Goal: Obtain resource: Obtain resource

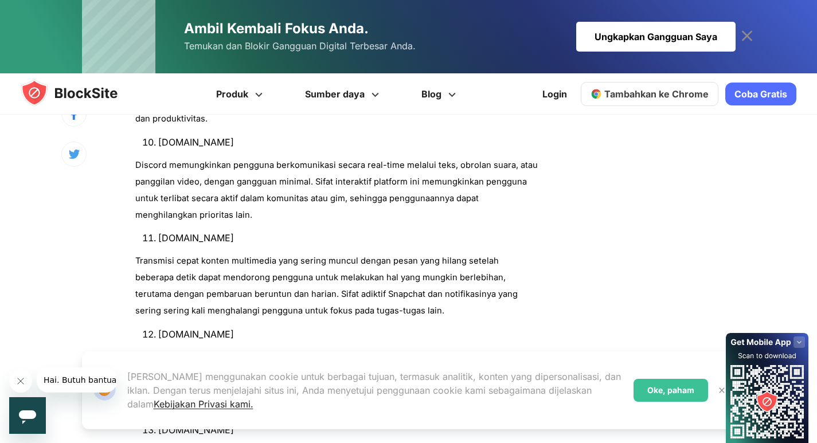
scroll to position [1835, 0]
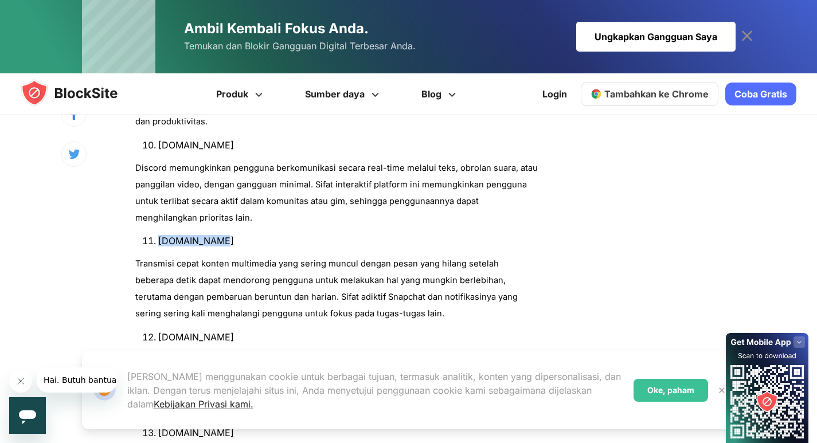
drag, startPoint x: 160, startPoint y: 222, endPoint x: 222, endPoint y: 223, distance: 61.9
click at [222, 235] on li "[DOMAIN_NAME]" at bounding box center [348, 240] width 380 height 11
copy font "[DOMAIN_NAME]"
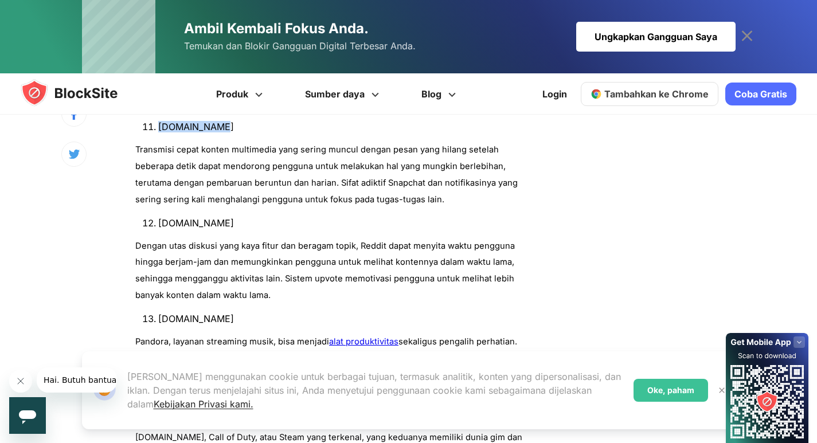
scroll to position [1950, 0]
drag, startPoint x: 158, startPoint y: 204, endPoint x: 216, endPoint y: 202, distance: 57.9
click at [216, 217] on li "[DOMAIN_NAME]" at bounding box center [348, 222] width 380 height 11
copy font "[DOMAIN_NAME]"
click at [174, 313] on font "[DOMAIN_NAME]" at bounding box center [196, 318] width 76 height 11
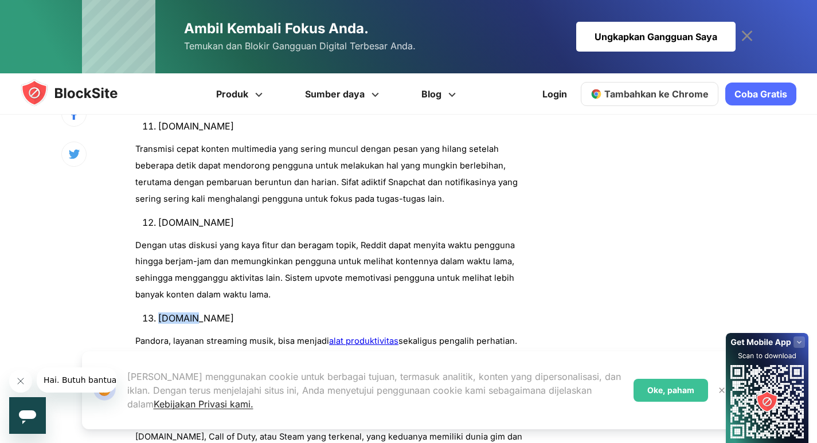
click at [174, 313] on font "[DOMAIN_NAME]" at bounding box center [196, 318] width 76 height 11
click at [184, 313] on font "[DOMAIN_NAME]" at bounding box center [196, 318] width 76 height 11
drag, startPoint x: 159, startPoint y: 300, endPoint x: 233, endPoint y: 298, distance: 74.6
click at [233, 313] on li "[DOMAIN_NAME]" at bounding box center [348, 318] width 380 height 11
copy font "[DOMAIN_NAME]"
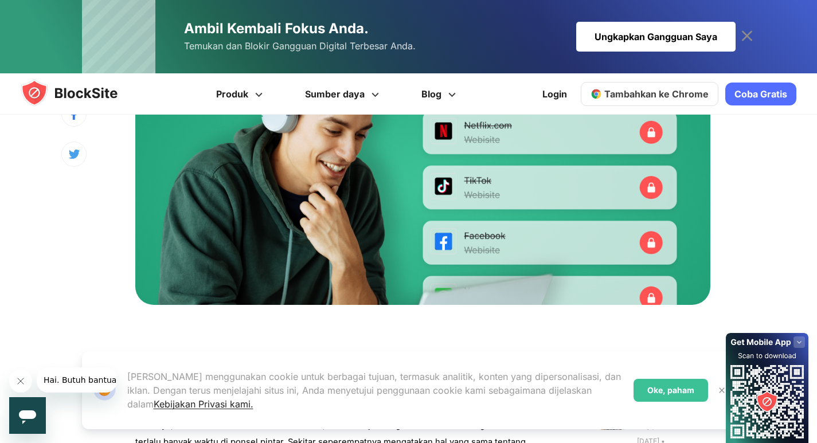
scroll to position [172, 0]
